Goal: Task Accomplishment & Management: Manage account settings

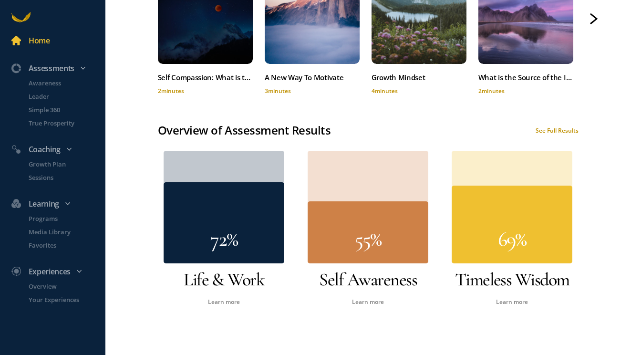
click at [553, 128] on div "See Full Results" at bounding box center [556, 130] width 43 height 8
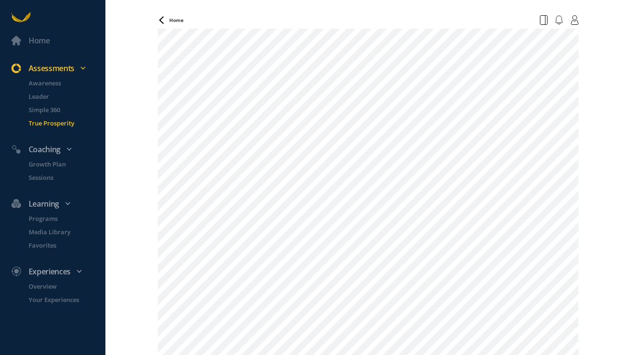
click at [172, 21] on span "Home" at bounding box center [176, 20] width 14 height 7
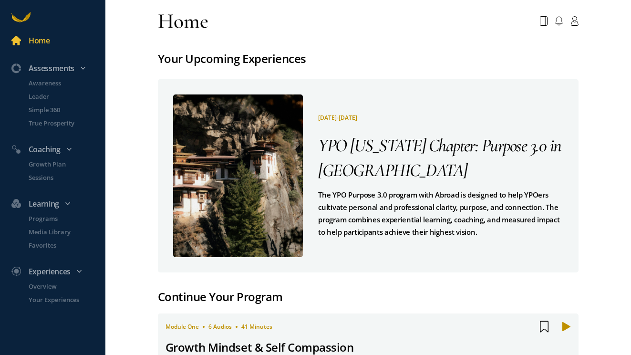
click at [415, 154] on span "YPO [US_STATE] Chapter: Purpose 3.0 in [GEOGRAPHIC_DATA]" at bounding box center [439, 157] width 243 height 47
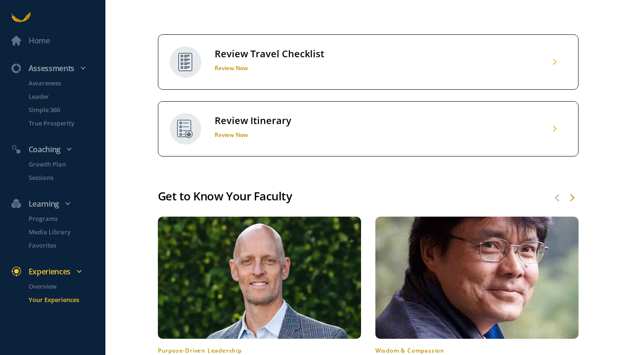
scroll to position [473, 0]
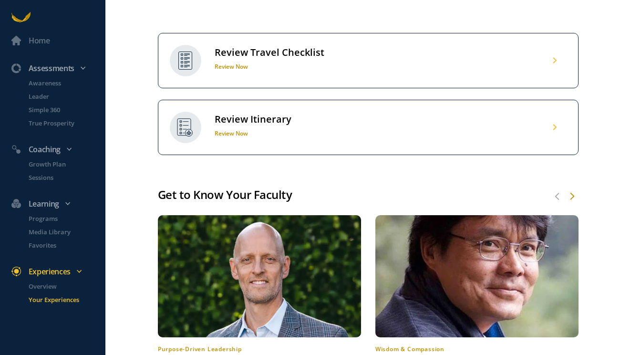
click at [280, 59] on div "Review Travel Checklist" at bounding box center [270, 52] width 110 height 12
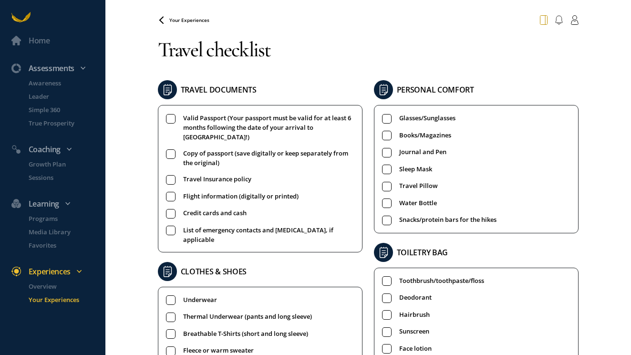
click at [547, 21] on icon at bounding box center [543, 20] width 7 height 9
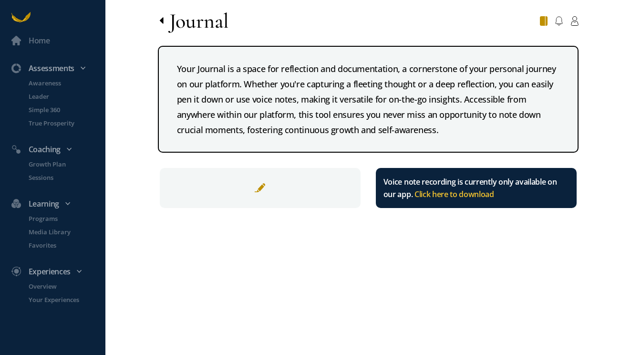
click at [161, 18] on icon at bounding box center [162, 21] width 8 height 8
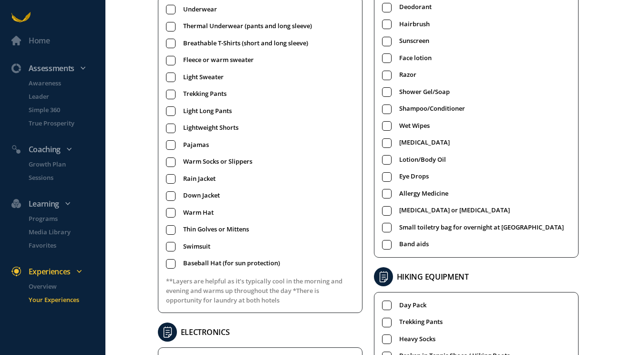
scroll to position [295, 0]
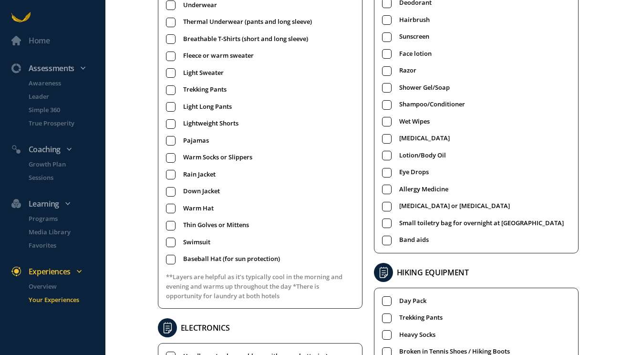
click at [201, 118] on span "Lightweight Shorts" at bounding box center [210, 123] width 55 height 10
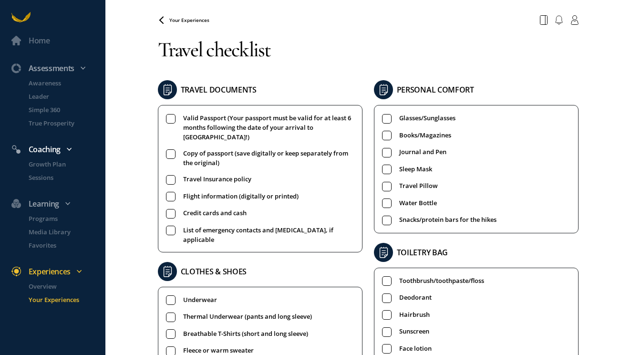
scroll to position [0, 0]
click at [51, 285] on p "Overview" at bounding box center [66, 286] width 75 height 10
